Goal: Task Accomplishment & Management: Manage account settings

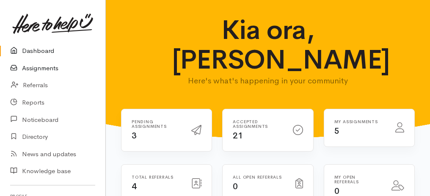
click at [49, 66] on link "Assignments" at bounding box center [52, 68] width 105 height 17
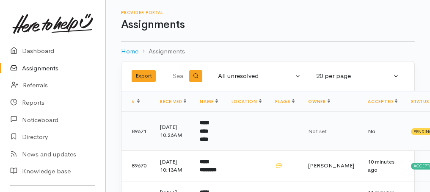
click at [208, 126] on b "**********" at bounding box center [204, 131] width 8 height 22
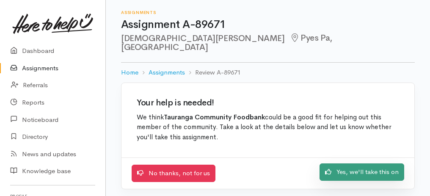
click at [374, 167] on link "Yes, we'll take this on" at bounding box center [361, 171] width 85 height 17
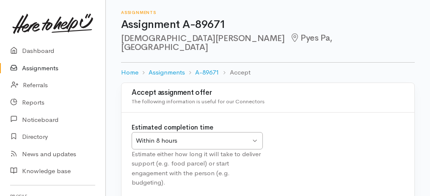
scroll to position [105, 0]
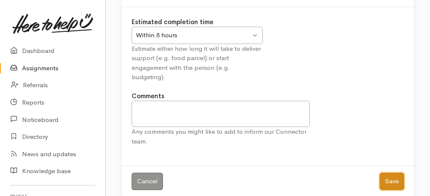
click at [395, 173] on button "Save" at bounding box center [391, 181] width 25 height 17
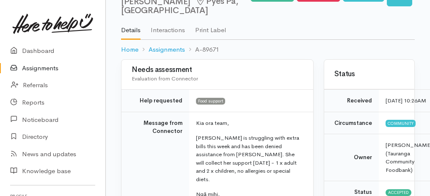
scroll to position [66, 0]
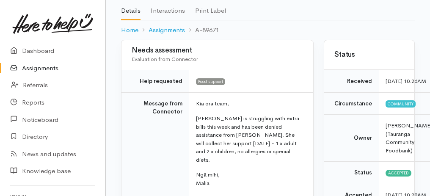
drag, startPoint x: 111, startPoint y: 41, endPoint x: 262, endPoint y: 180, distance: 205.1
copy div "89671 Kristen Borell Pyes Pa, Tauranga Options Finish assignment Decline assign…"
click at [171, 153] on td "Message from Connector" at bounding box center [155, 146] width 68 height 109
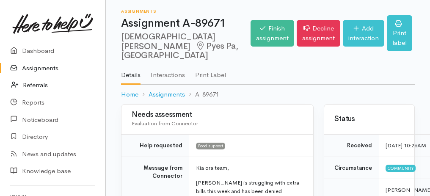
scroll to position [0, 0]
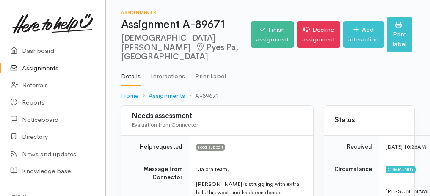
click at [42, 68] on link "Assignments" at bounding box center [52, 68] width 105 height 17
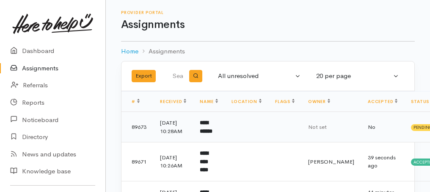
click at [203, 130] on td "**********" at bounding box center [208, 127] width 31 height 30
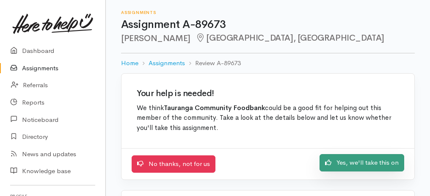
click at [347, 161] on link "Yes, we'll take this on" at bounding box center [361, 162] width 85 height 17
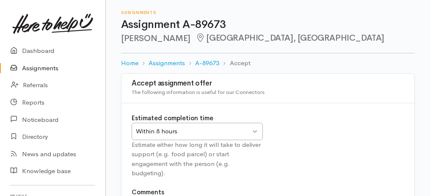
scroll to position [85, 0]
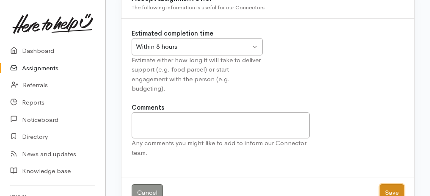
click at [392, 185] on button "Save" at bounding box center [391, 192] width 25 height 17
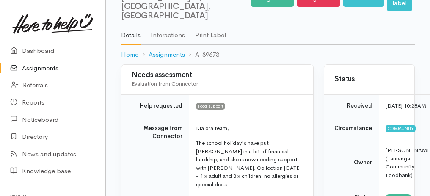
scroll to position [61, 0]
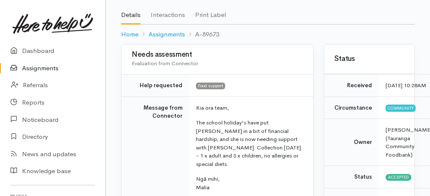
drag, startPoint x: 114, startPoint y: 25, endPoint x: 236, endPoint y: 180, distance: 197.1
copy div "Assignment A-89673 Nikki Beets Welcome Bay, Tauranga Options Finish assignment …"
click at [138, 120] on td "Message from Connector" at bounding box center [155, 150] width 68 height 109
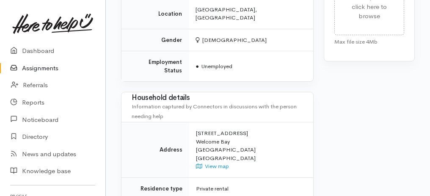
scroll to position [625, 0]
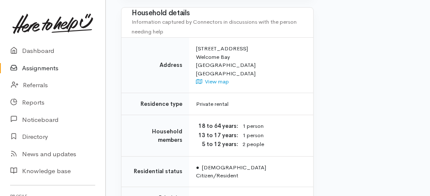
click at [41, 69] on link "Assignments" at bounding box center [52, 68] width 105 height 17
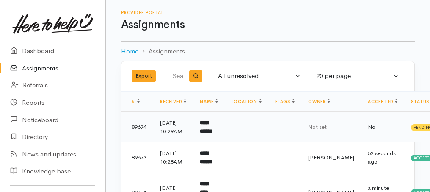
click at [209, 132] on b "**********" at bounding box center [206, 127] width 13 height 14
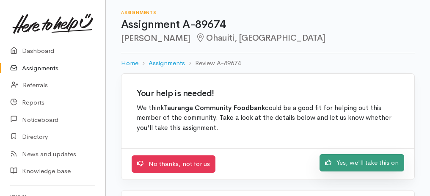
click at [379, 162] on link "Yes, we'll take this on" at bounding box center [361, 162] width 85 height 17
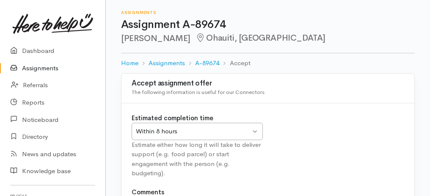
scroll to position [105, 0]
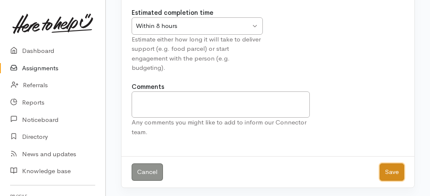
click at [390, 172] on button "Save" at bounding box center [391, 171] width 25 height 17
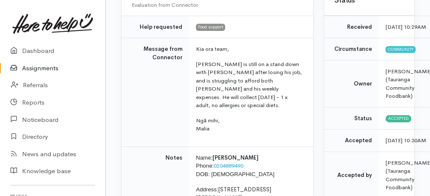
scroll to position [28, 0]
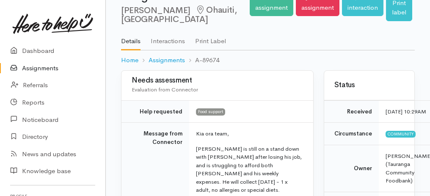
click at [124, 86] on div "Needs assessment Evaluation from Connector" at bounding box center [217, 86] width 192 height 30
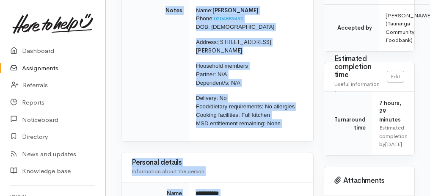
drag, startPoint x: 113, startPoint y: 31, endPoint x: 249, endPoint y: 194, distance: 212.3
click at [249, 194] on div "Assignments Assignment A-89674 [PERSON_NAME], [GEOGRAPHIC_DATA] Options Finish …" at bounding box center [268, 193] width 324 height 907
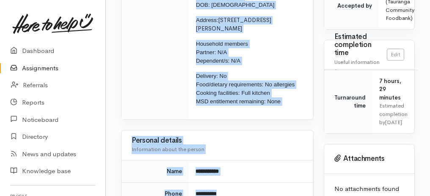
copy div "Tauranga Options Finish assignment Decline assignment Add interaction Print lab…"
